Goal: Task Accomplishment & Management: Complete application form

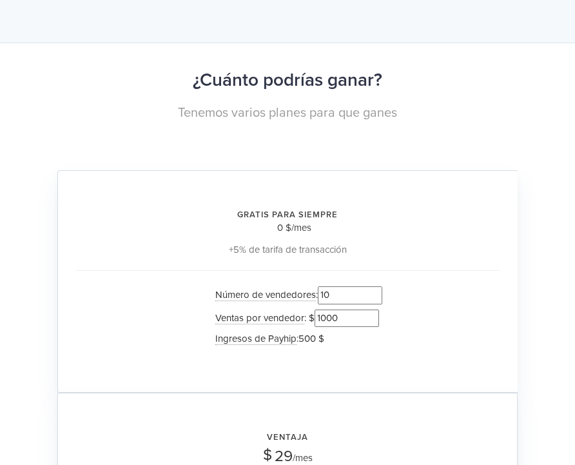
scroll to position [1163, 0]
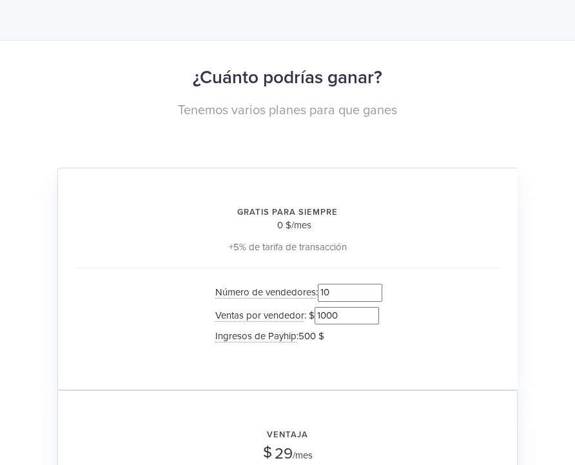
click at [356, 284] on input "10" at bounding box center [350, 292] width 64 height 17
click at [378, 284] on input "11" at bounding box center [350, 292] width 64 height 17
click at [379, 284] on input "10" at bounding box center [350, 292] width 64 height 17
click at [379, 284] on input "9" at bounding box center [350, 292] width 64 height 17
click at [379, 284] on input "8" at bounding box center [350, 292] width 64 height 17
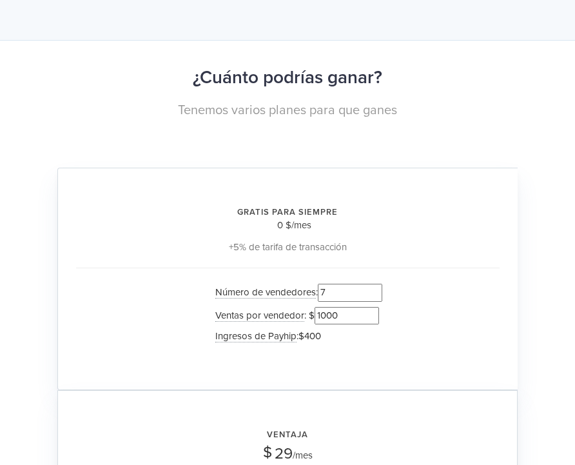
click at [379, 284] on input "7" at bounding box center [350, 292] width 64 height 17
click at [379, 284] on input "6" at bounding box center [350, 292] width 64 height 17
click at [380, 284] on input "5" at bounding box center [350, 292] width 64 height 17
click at [380, 284] on input "4" at bounding box center [350, 292] width 64 height 17
click at [380, 284] on input "3" at bounding box center [350, 292] width 64 height 17
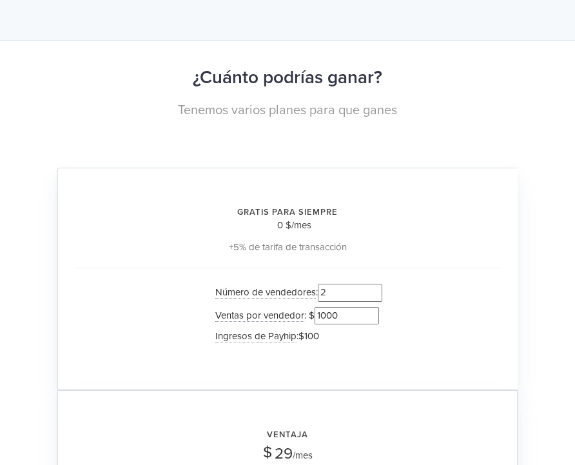
click at [380, 284] on input "2" at bounding box center [350, 292] width 64 height 17
type input "1"
click at [380, 284] on input "1" at bounding box center [350, 292] width 64 height 17
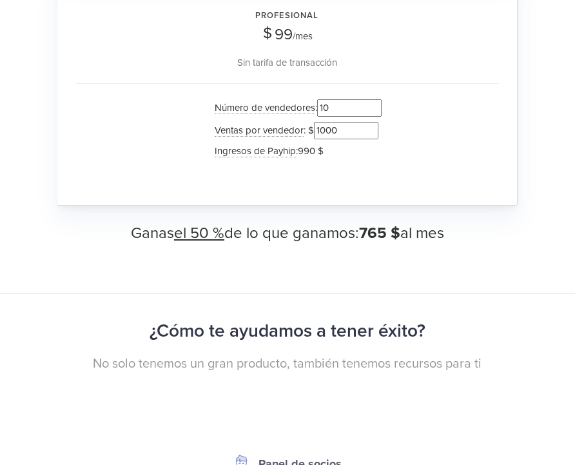
scroll to position [1819, 0]
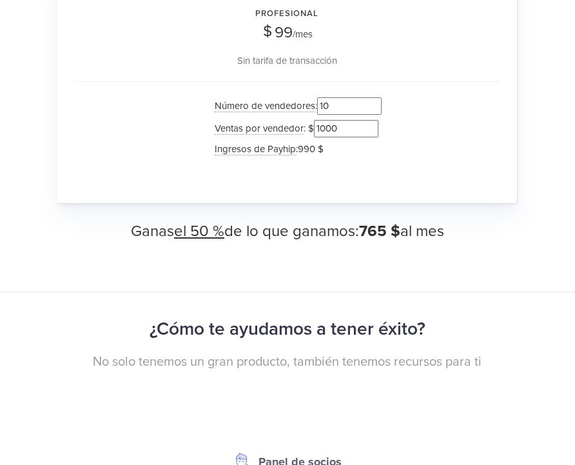
click at [342, 97] on input "10" at bounding box center [349, 105] width 64 height 17
type input "1"
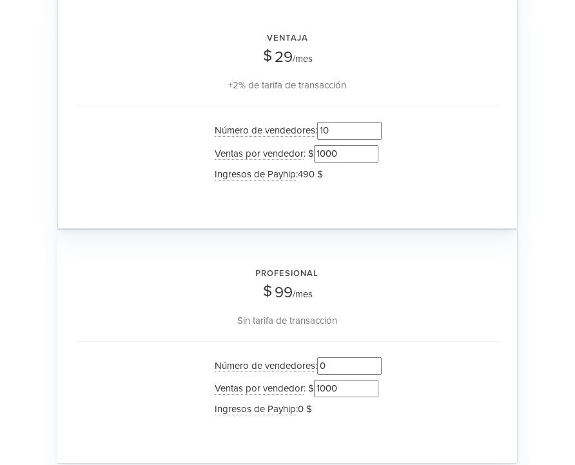
scroll to position [1510, 0]
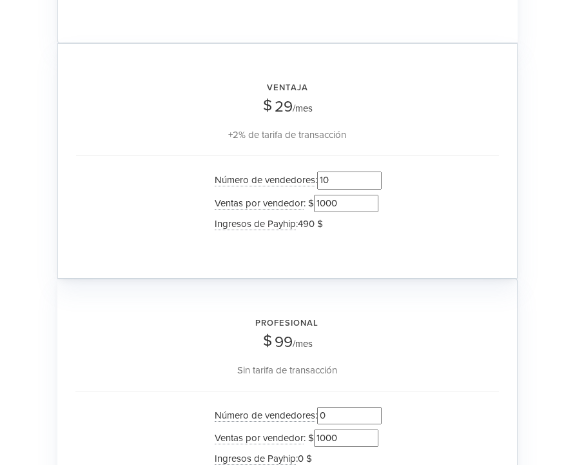
type input "0"
click at [331, 195] on input "1000" at bounding box center [346, 203] width 64 height 17
click at [333, 171] on input "10" at bounding box center [349, 179] width 64 height 17
type input "1"
type input "0"
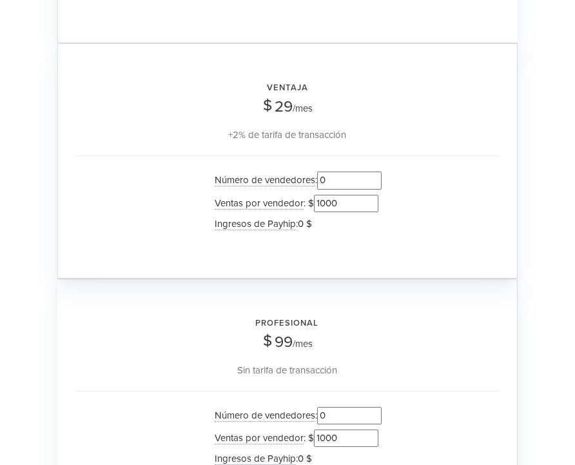
click at [364, 278] on div "Profesional 99 $ /mes Sin tarifa de transacción Número de vendedores : 0 Ventas…" at bounding box center [287, 395] width 460 height 235
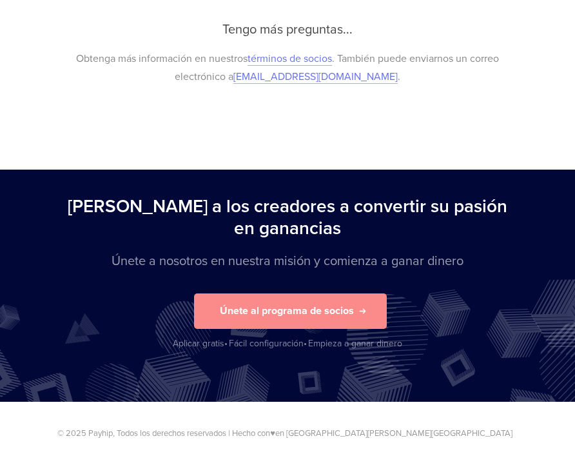
scroll to position [4065, 0]
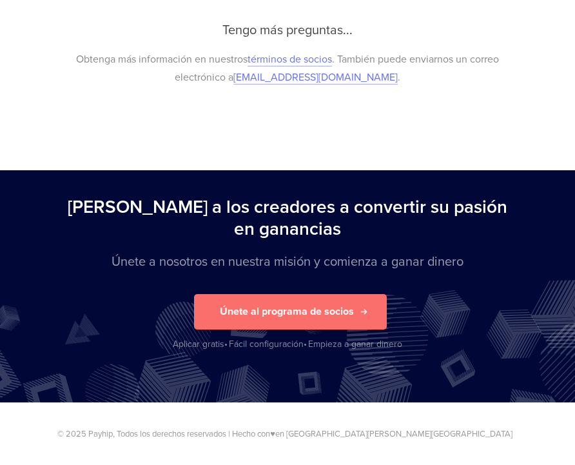
click at [349, 320] on button "Únete al programa de socios" at bounding box center [290, 311] width 193 height 35
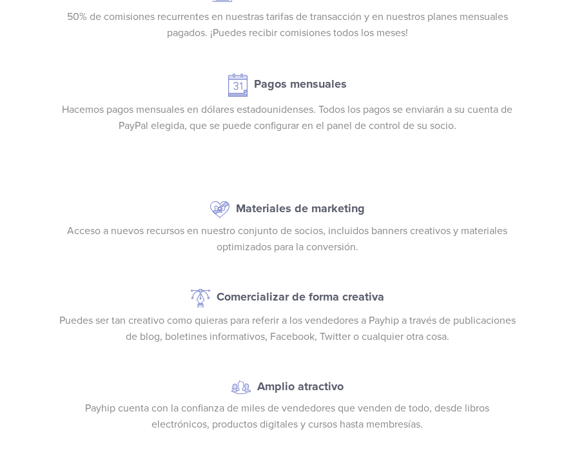
scroll to position [2049, 0]
